Goal: Information Seeking & Learning: Learn about a topic

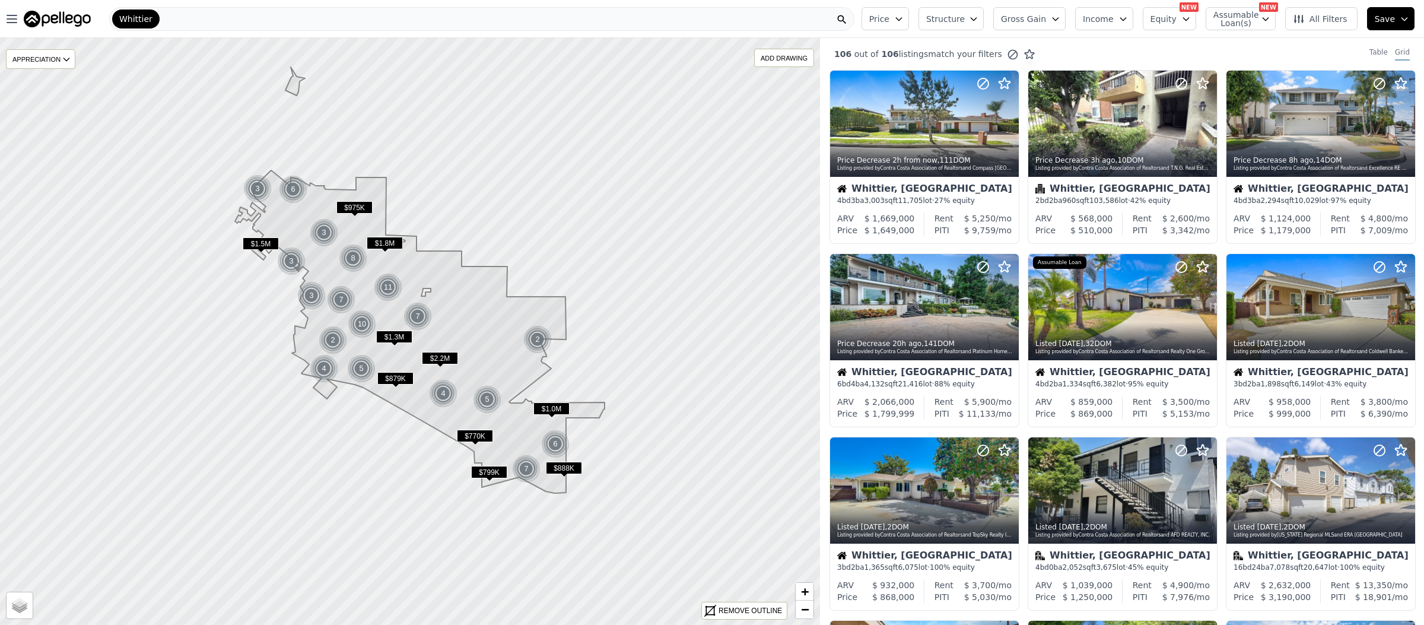
drag, startPoint x: 1059, startPoint y: 16, endPoint x: 1065, endPoint y: 25, distance: 10.4
click at [1061, 16] on icon "button" at bounding box center [1055, 18] width 9 height 9
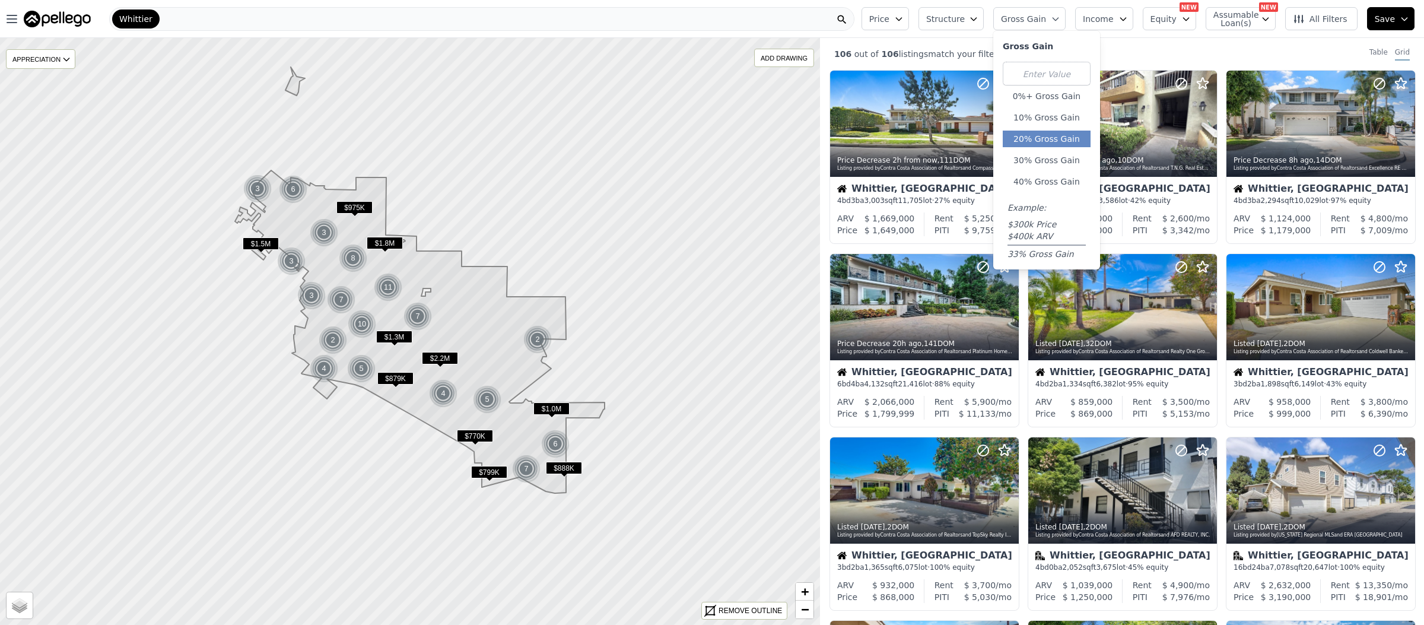
click at [1062, 141] on button "20% Gross Gain" at bounding box center [1047, 139] width 88 height 17
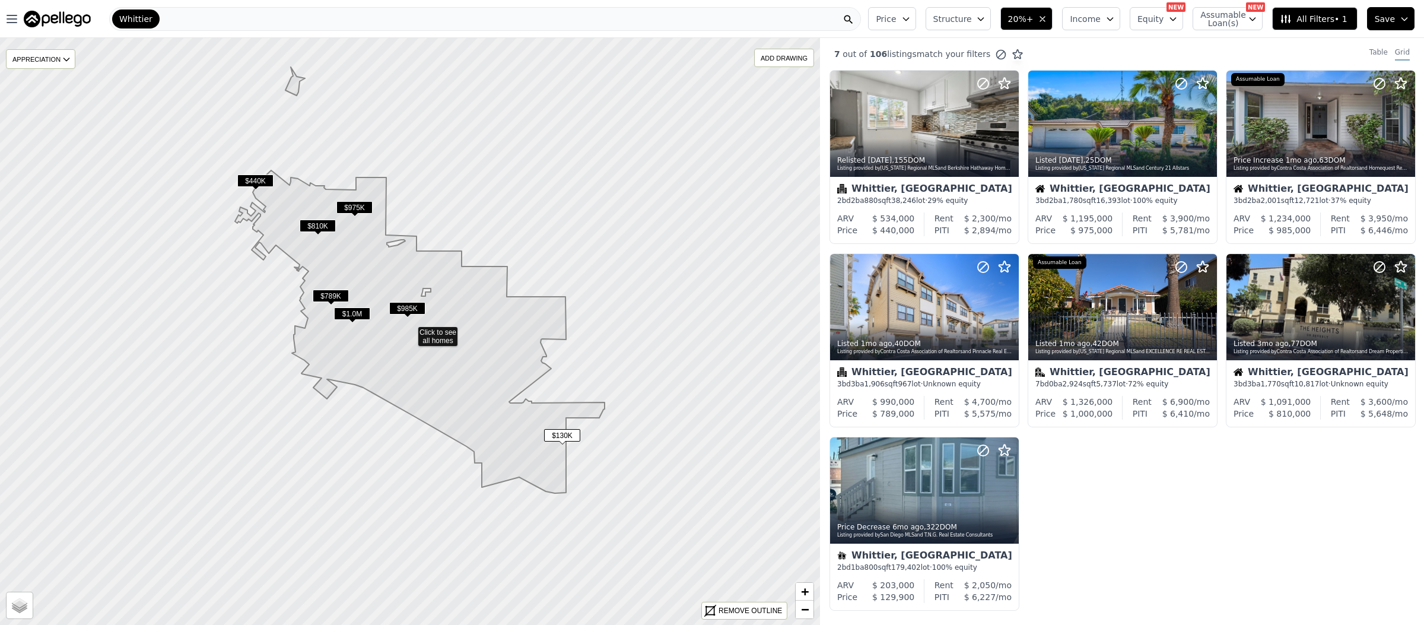
click at [1040, 15] on button "20%+" at bounding box center [1027, 18] width 53 height 23
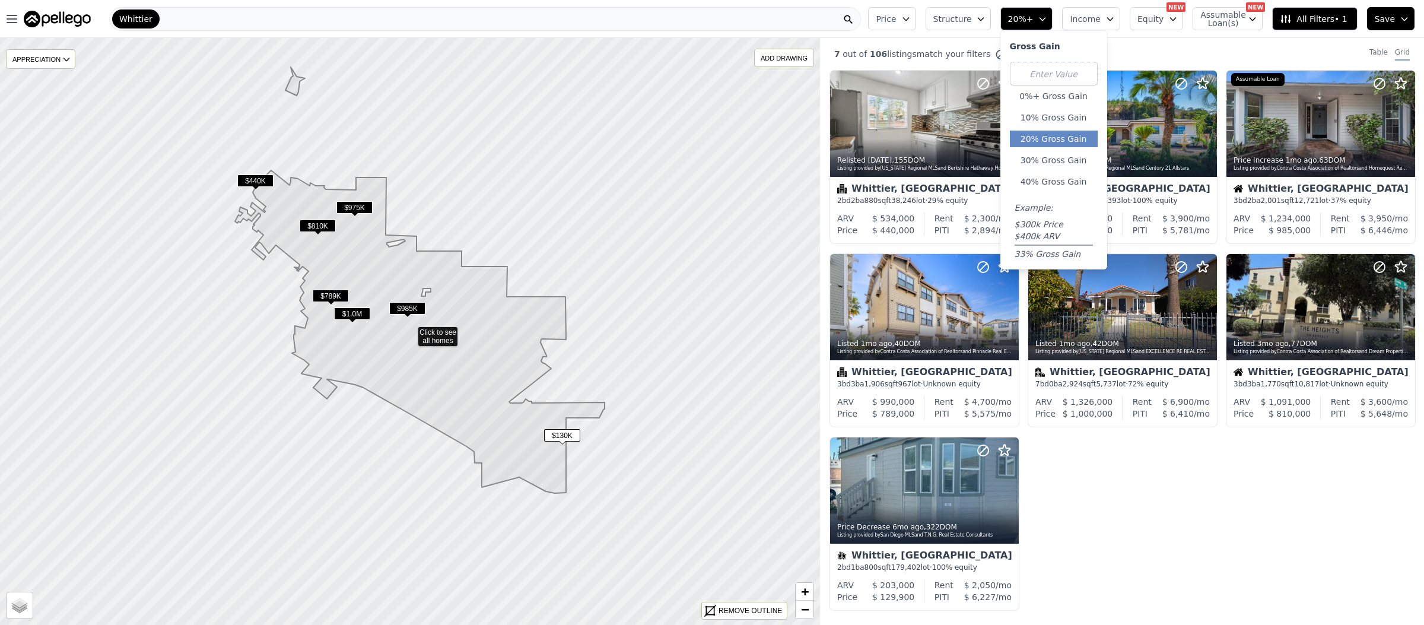
click at [1170, 489] on div "Relisted [DATE] , 155 DOM Listing provided by [US_STATE] Regional MLS and Berks…" at bounding box center [1122, 345] width 604 height 550
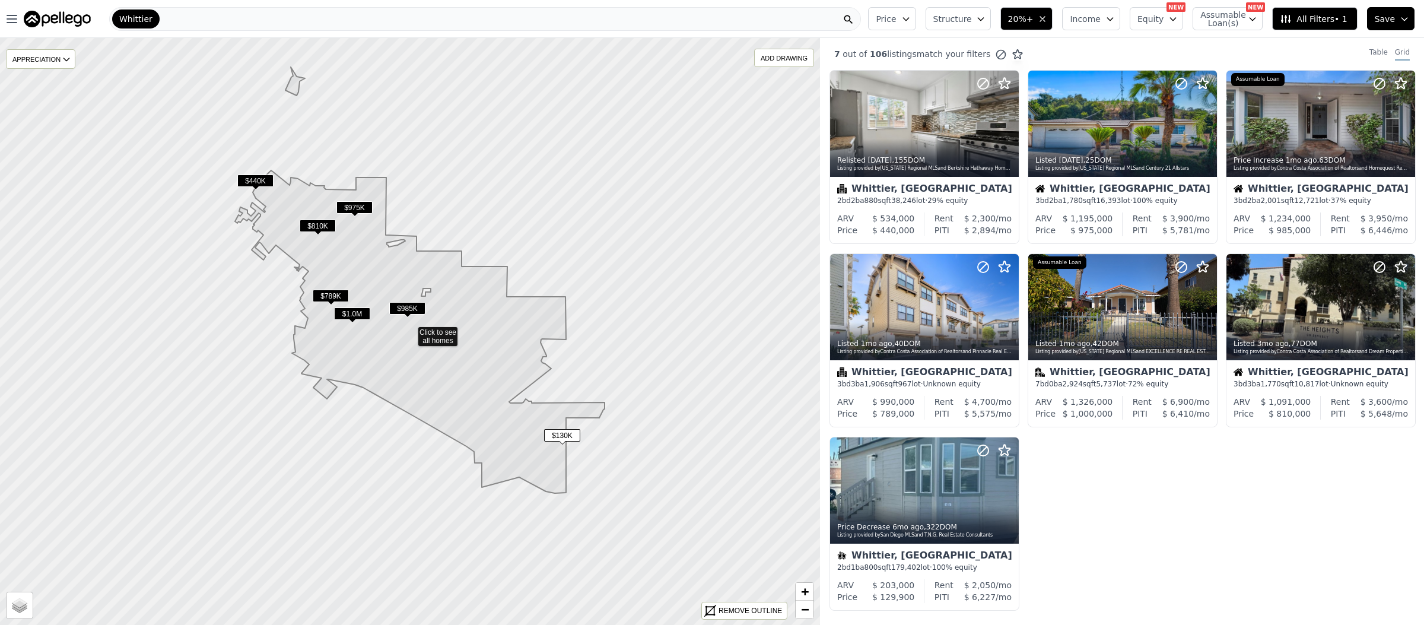
click at [1001, 18] on div "Price Structure 20%+ Income Equity NEW Assumable Loan(s) NEW All Filters • 1 Sa…" at bounding box center [1144, 19] width 561 height 38
click at [982, 14] on button "Structure" at bounding box center [958, 18] width 65 height 23
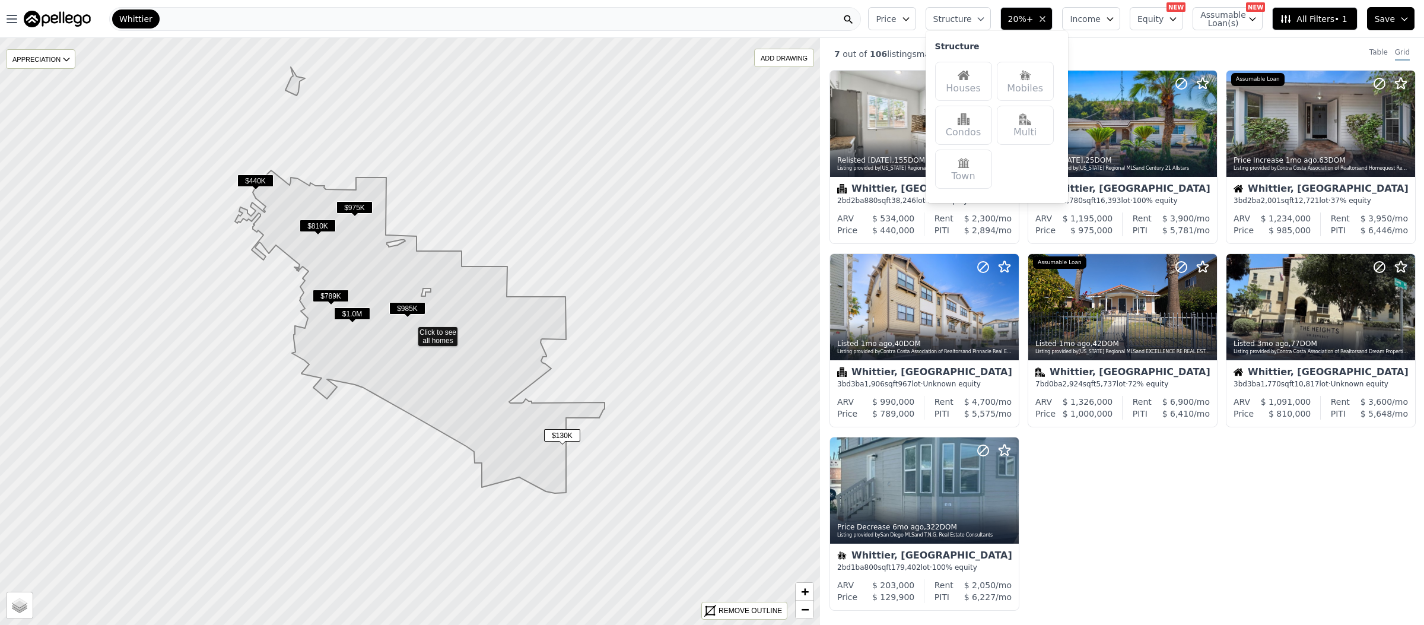
click at [963, 83] on div "Houses" at bounding box center [963, 81] width 57 height 39
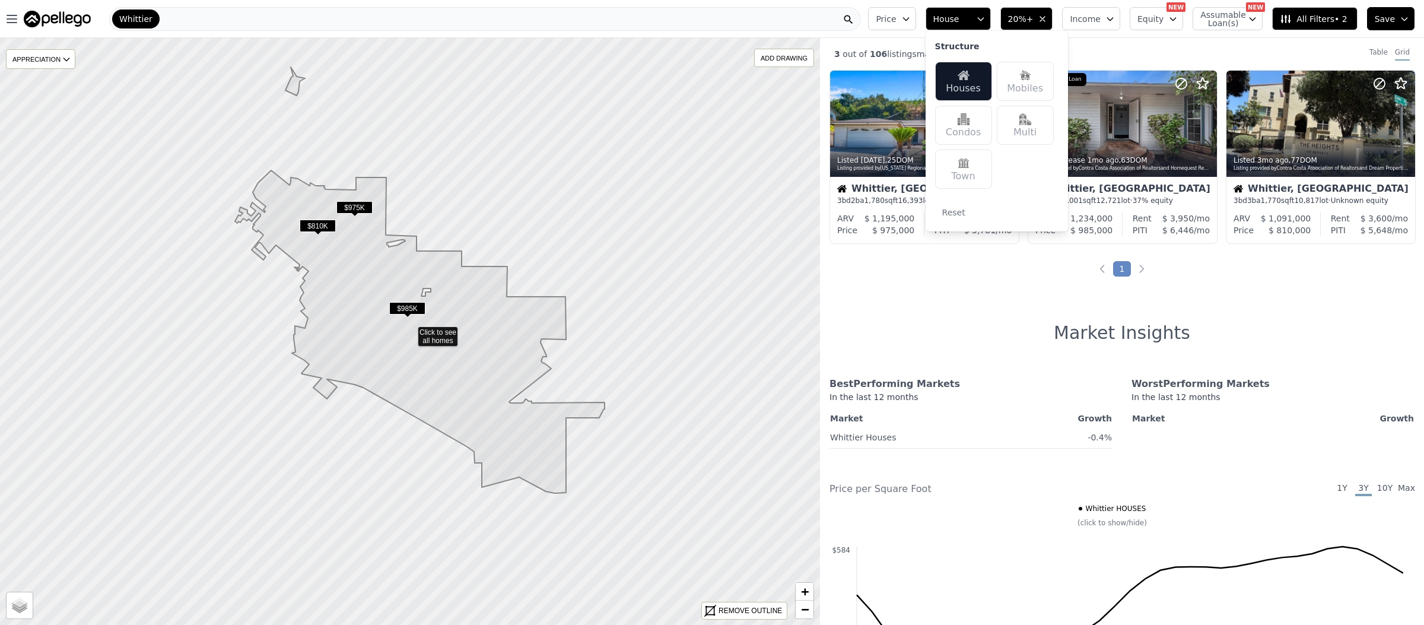
click at [1344, 309] on div "3 out of 106 listings match your filters Table Grid Listed [DATE] , 25 DOM List…" at bounding box center [1122, 350] width 604 height 625
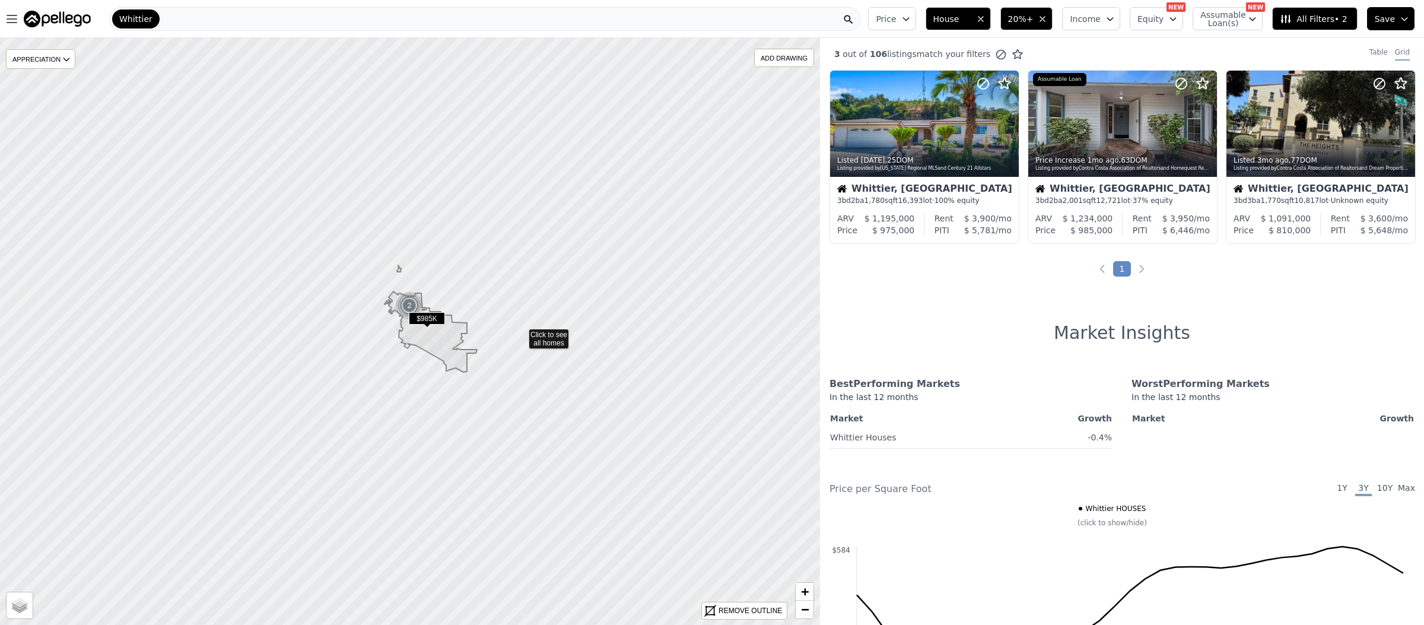
drag, startPoint x: 680, startPoint y: 337, endPoint x: 522, endPoint y: 333, distance: 157.9
click at [790, 56] on div "ADD DRAWING" at bounding box center [784, 57] width 59 height 17
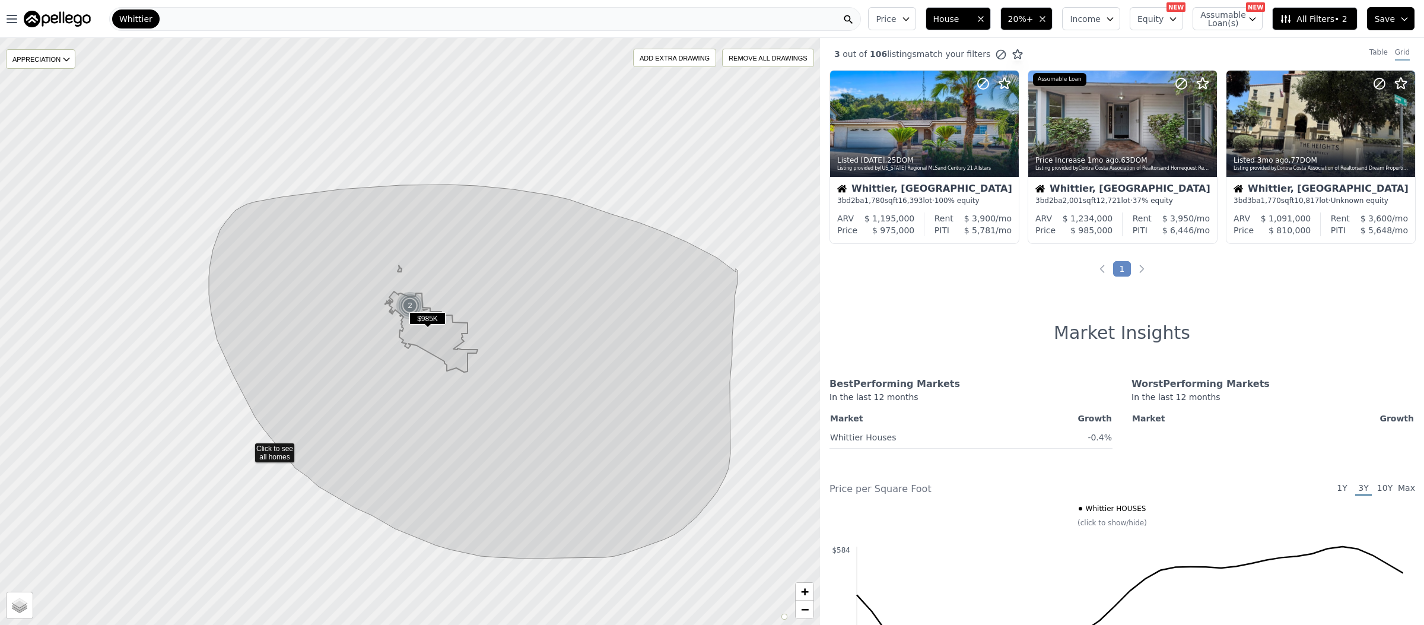
click at [247, 447] on icon at bounding box center [410, 331] width 988 height 709
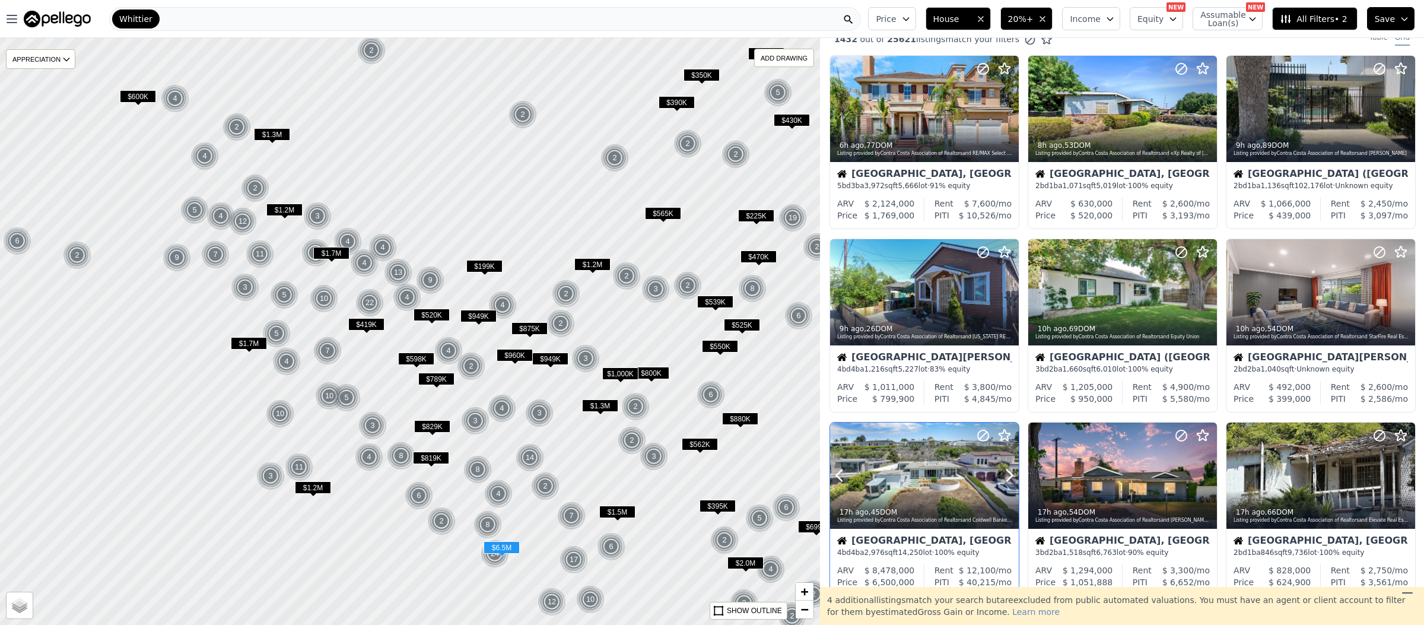
scroll to position [18, 0]
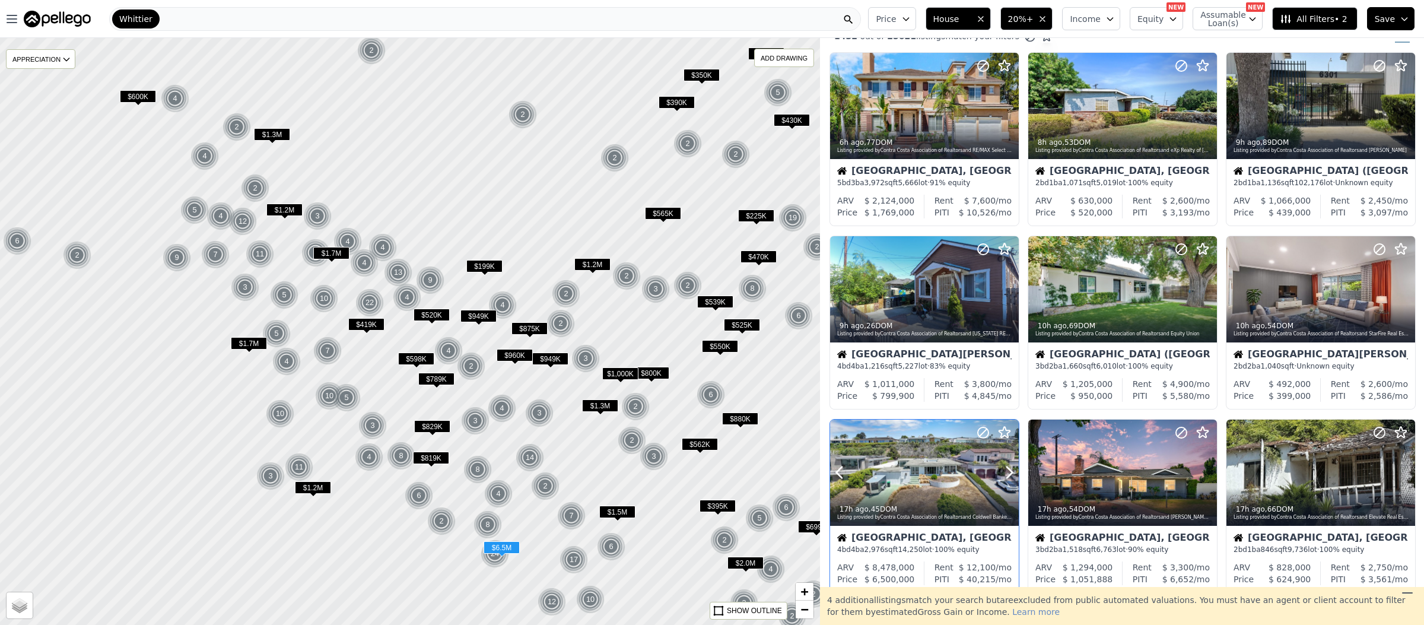
click at [938, 466] on div at bounding box center [924, 473] width 189 height 106
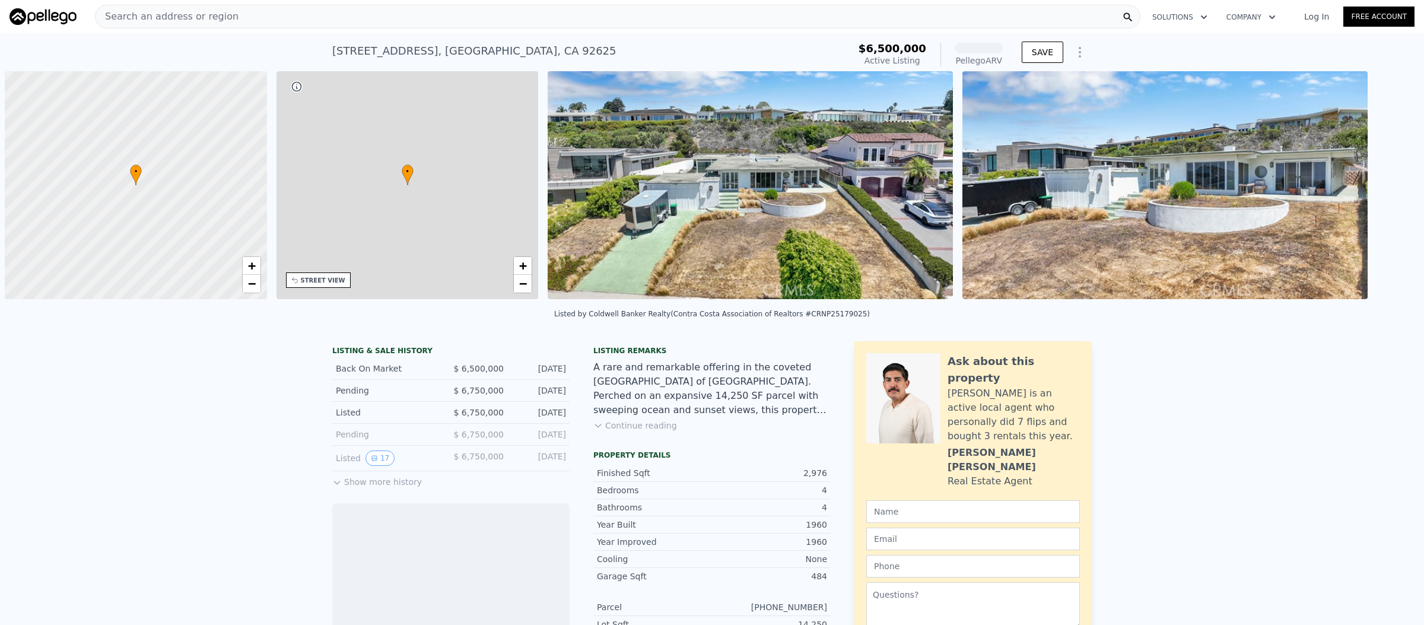
scroll to position [0, 4]
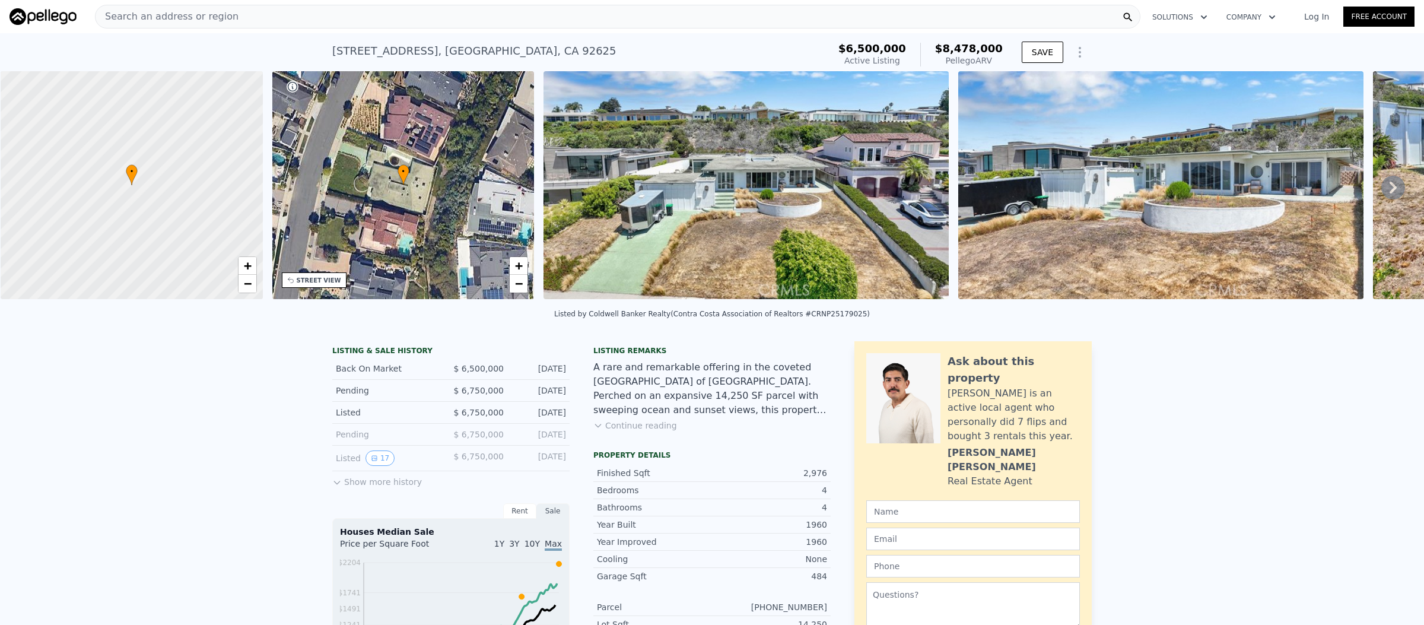
click at [629, 431] on button "Continue reading" at bounding box center [635, 426] width 84 height 12
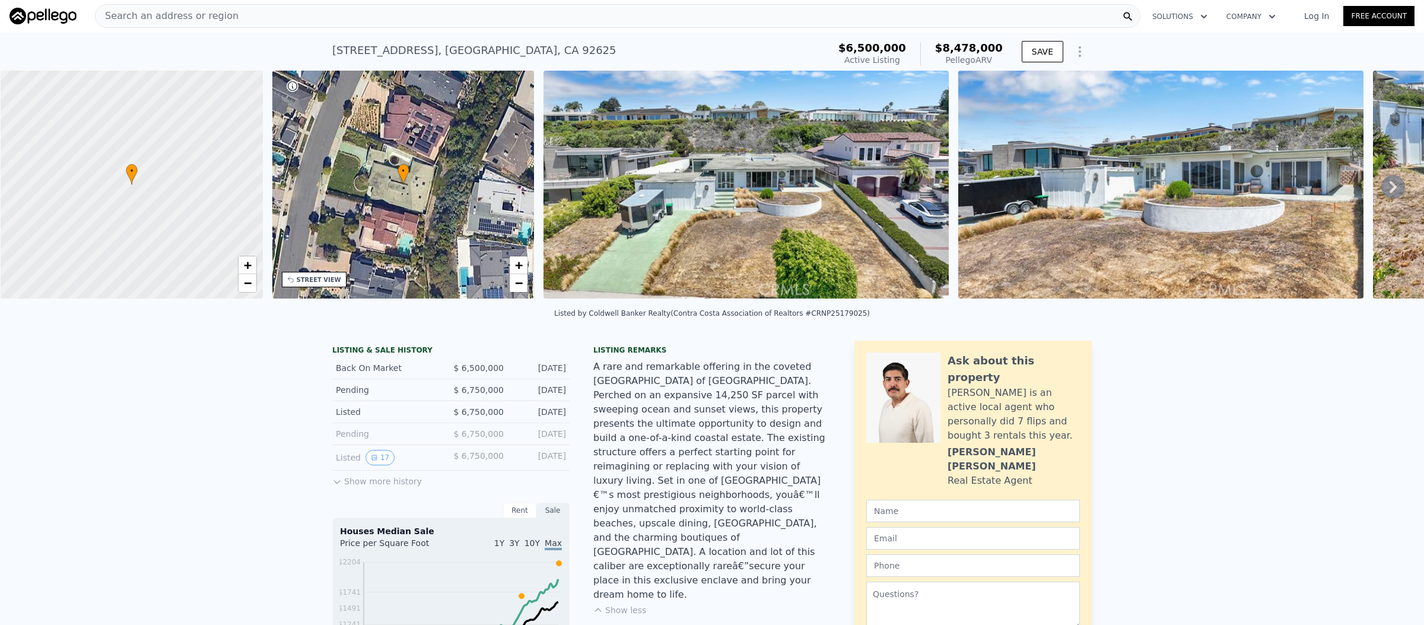
scroll to position [0, 0]
